Goal: Information Seeking & Learning: Compare options

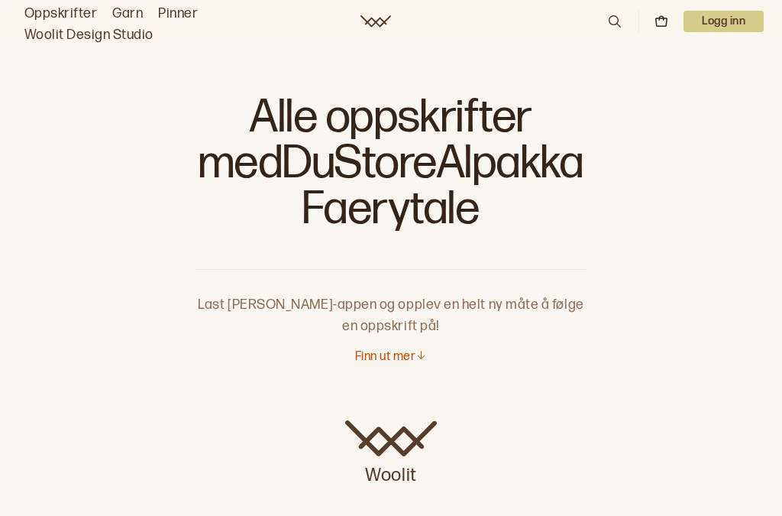
click at [435, 308] on p "Last [PERSON_NAME]-appen og opplev en helt ny måte å følge en oppskrift på!" at bounding box center [391, 303] width 391 height 67
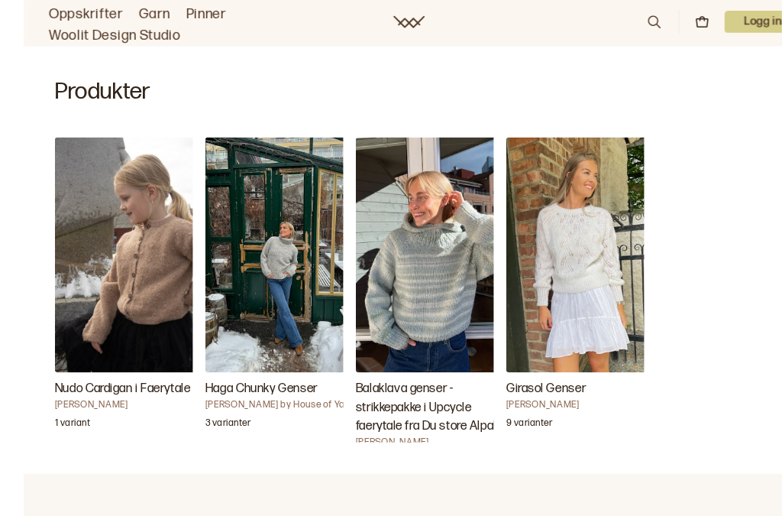
scroll to position [486, 0]
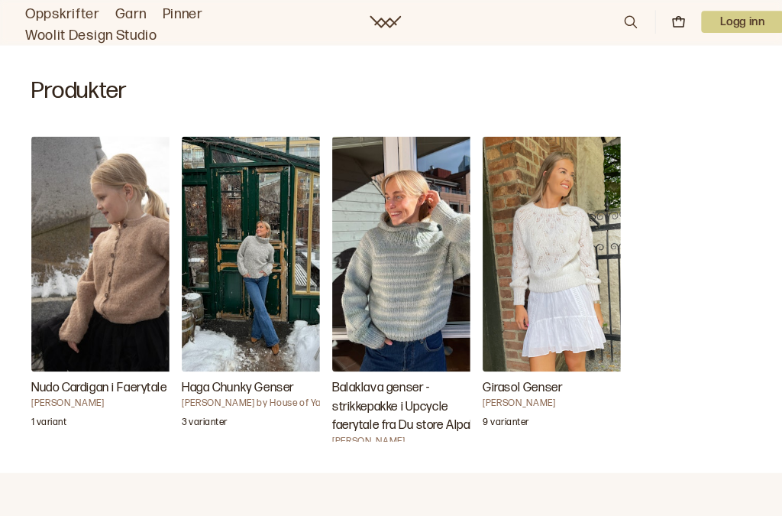
click at [514, 384] on h3 "Girasol Genser" at bounding box center [547, 378] width 153 height 18
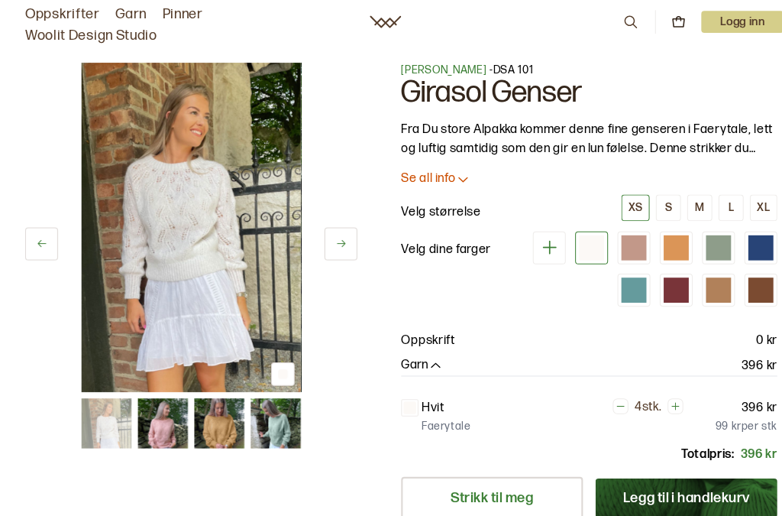
click at [687, 209] on div "M" at bounding box center [682, 203] width 9 height 14
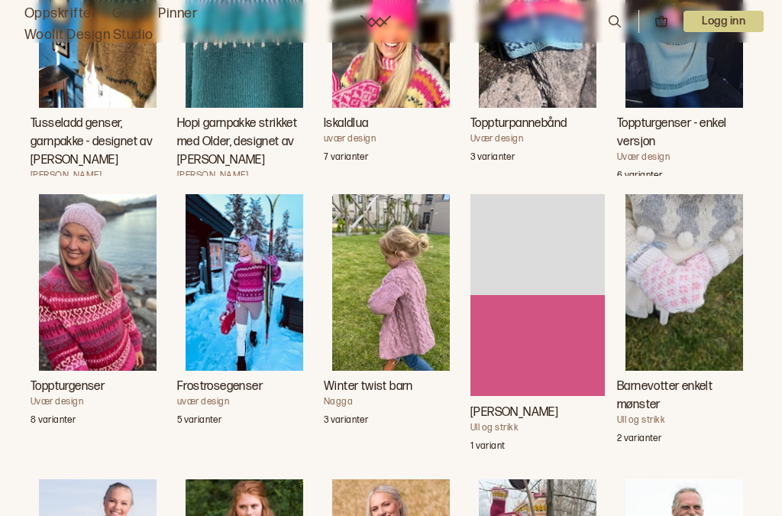
scroll to position [2124, 0]
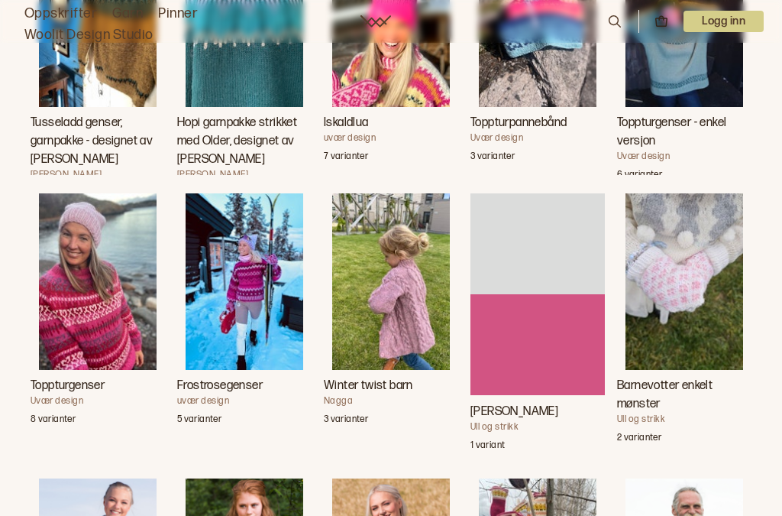
click at [79, 395] on h3 "Toppturgenser" at bounding box center [98, 386] width 134 height 18
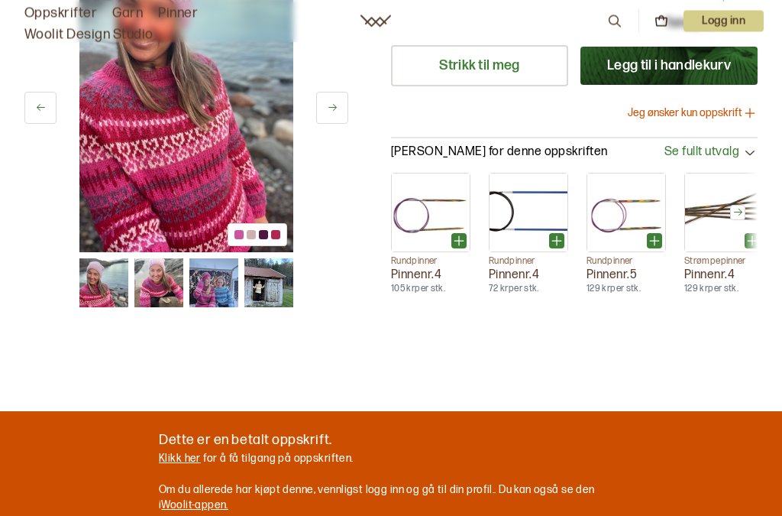
scroll to position [603, 0]
click at [335, 124] on button at bounding box center [332, 108] width 32 height 32
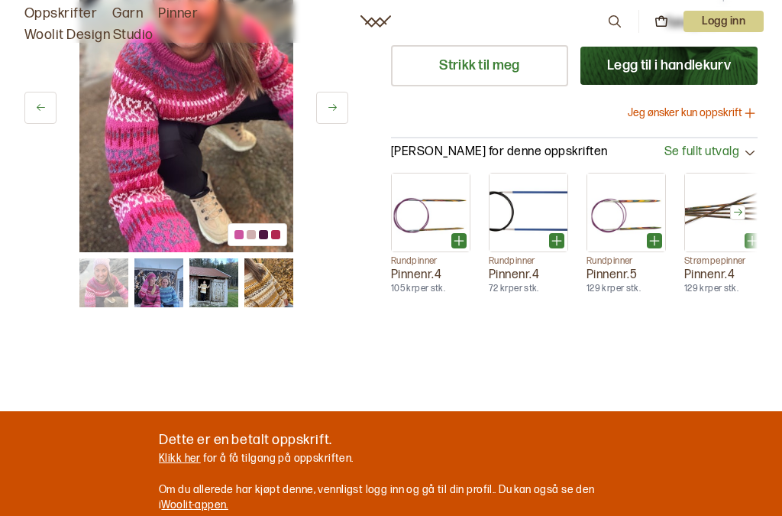
click at [169, 307] on img at bounding box center [158, 282] width 49 height 49
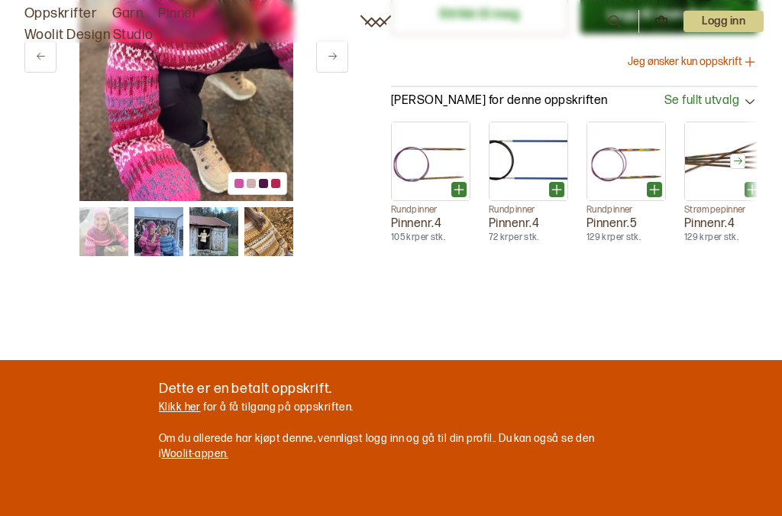
scroll to position [663, 0]
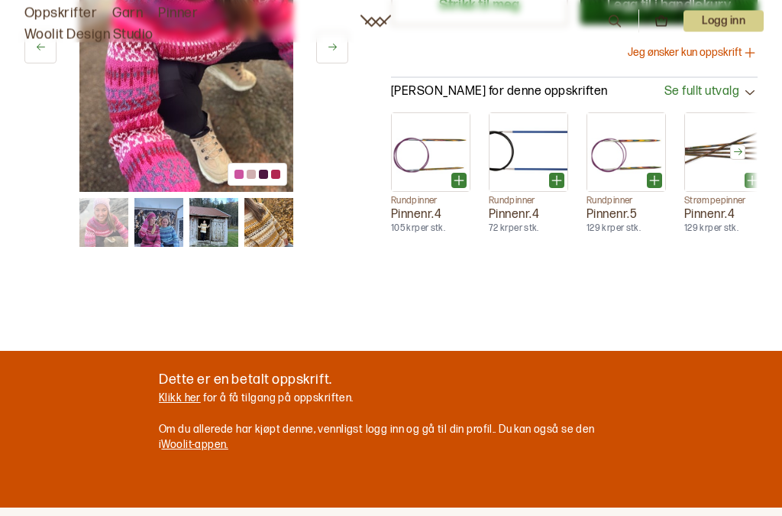
click at [336, 54] on icon at bounding box center [332, 48] width 11 height 11
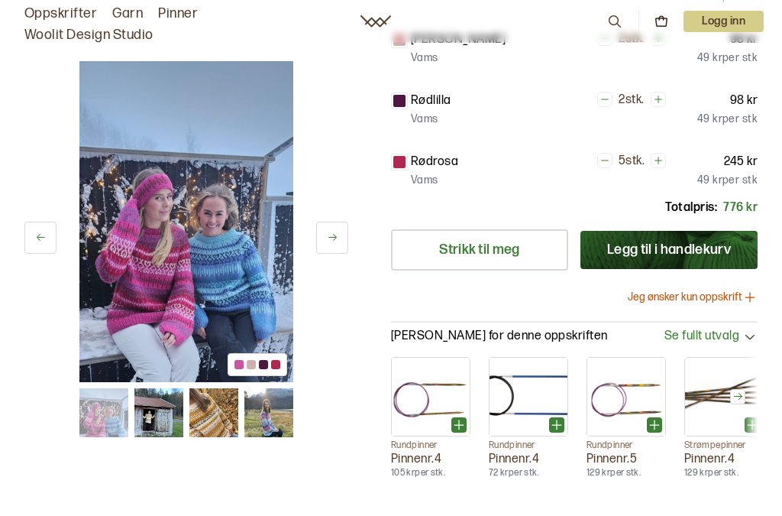
scroll to position [0, 0]
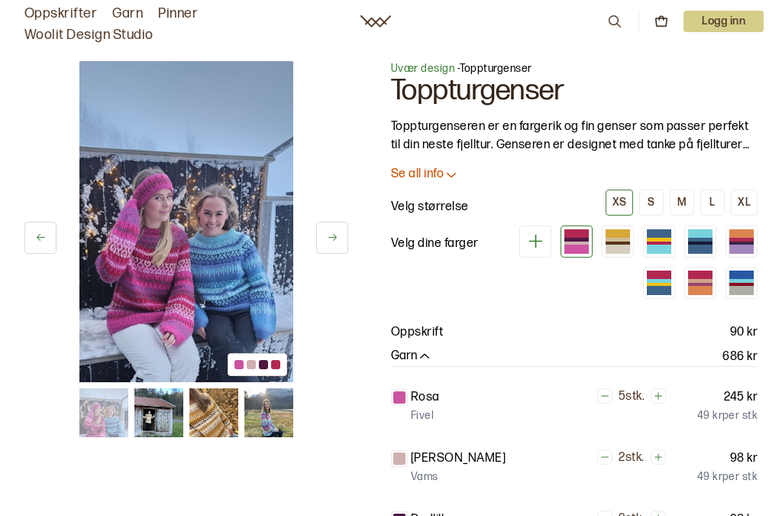
scroll to position [2165, 0]
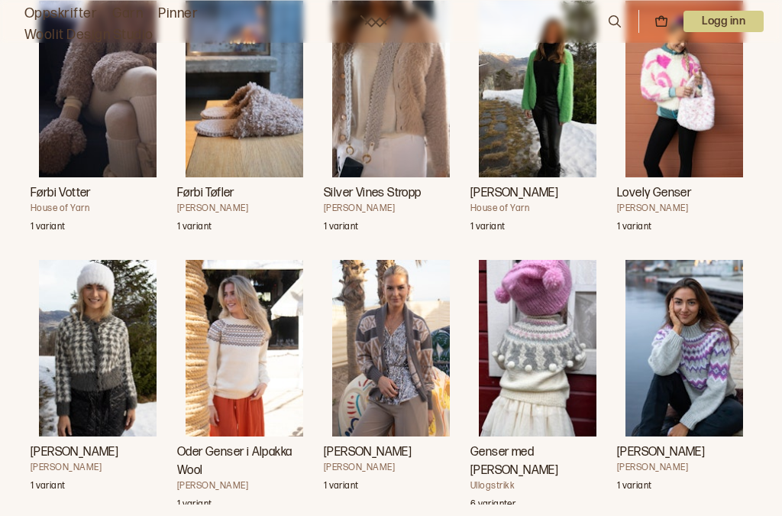
scroll to position [5248, 0]
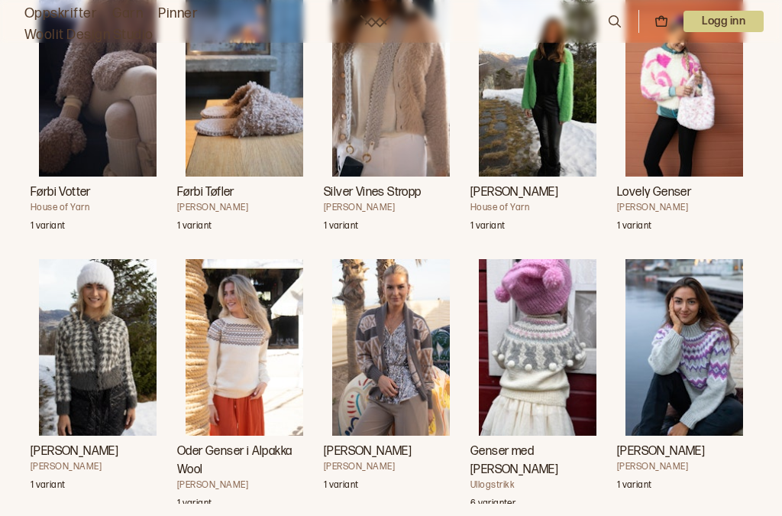
click at [684, 461] on h3 "[PERSON_NAME]" at bounding box center [684, 451] width 134 height 18
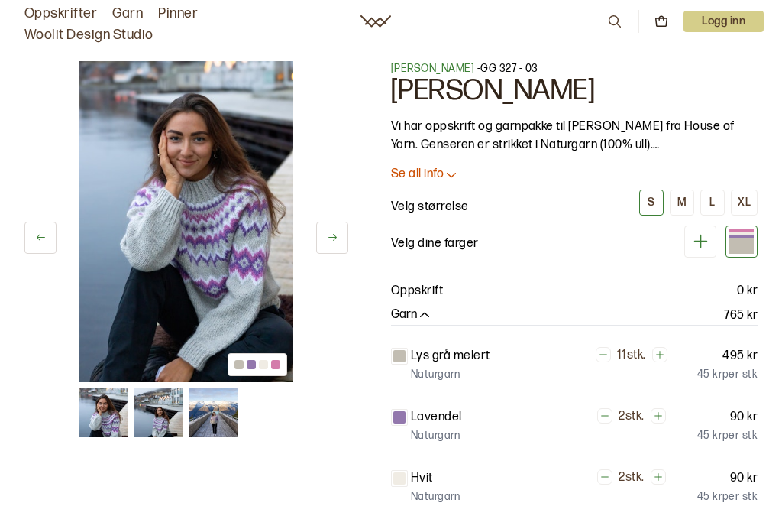
click at [164, 422] on img at bounding box center [158, 412] width 49 height 49
click at [339, 232] on button at bounding box center [332, 238] width 32 height 32
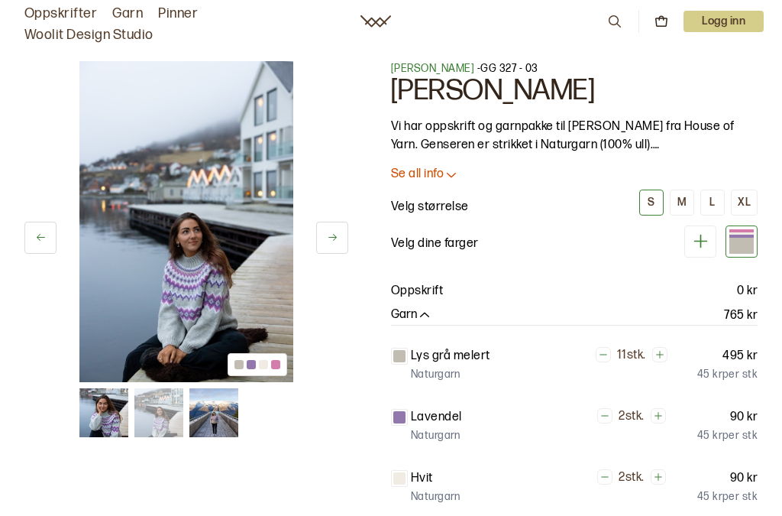
click at [341, 240] on button at bounding box center [332, 238] width 32 height 32
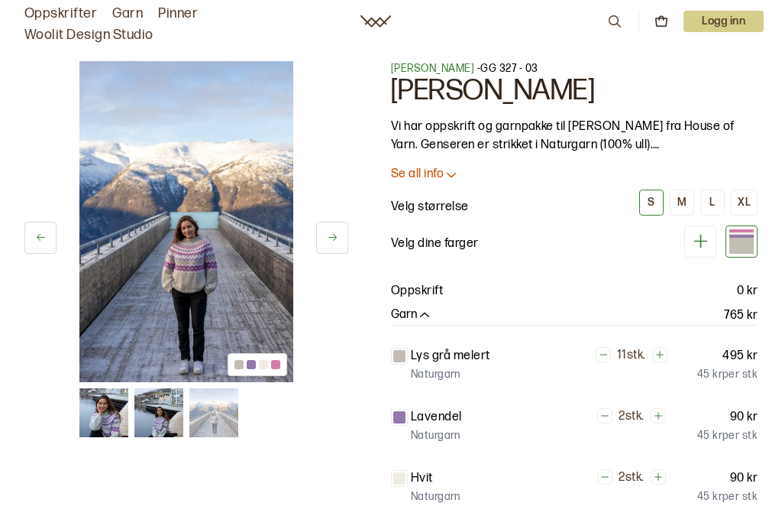
scroll to position [5289, 0]
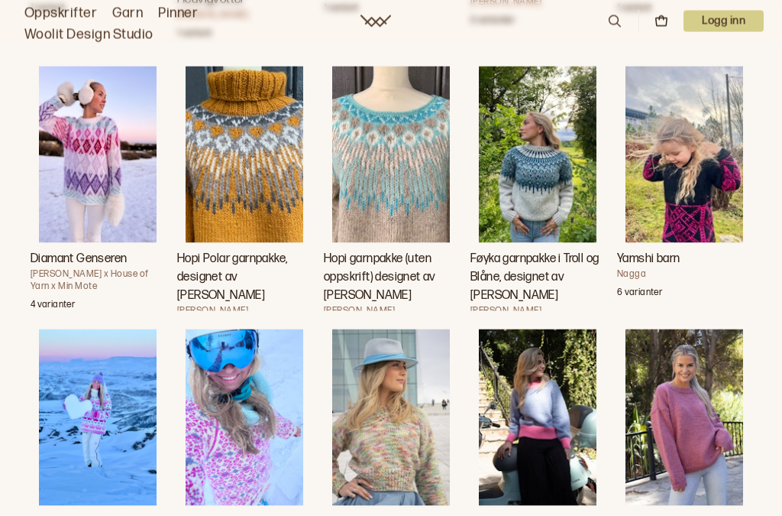
scroll to position [3801, 0]
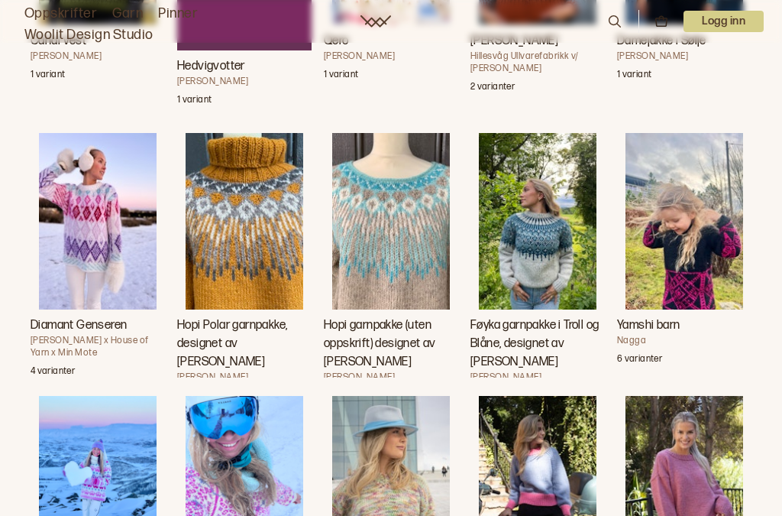
click at [394, 371] on h3 "Hopi garnpakke (uten oppskrift) designet av [PERSON_NAME]" at bounding box center [391, 343] width 134 height 55
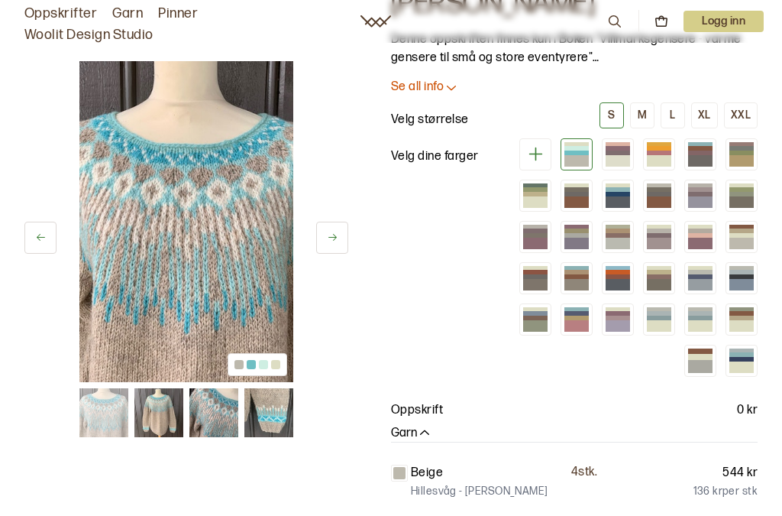
scroll to position [128, 0]
